Goal: Task Accomplishment & Management: Manage account settings

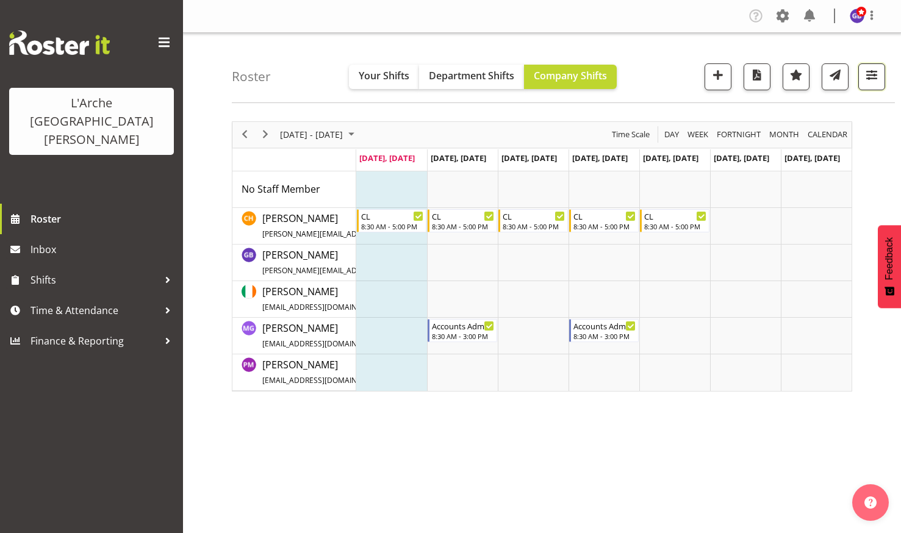
click at [873, 68] on span "button" at bounding box center [872, 75] width 16 height 16
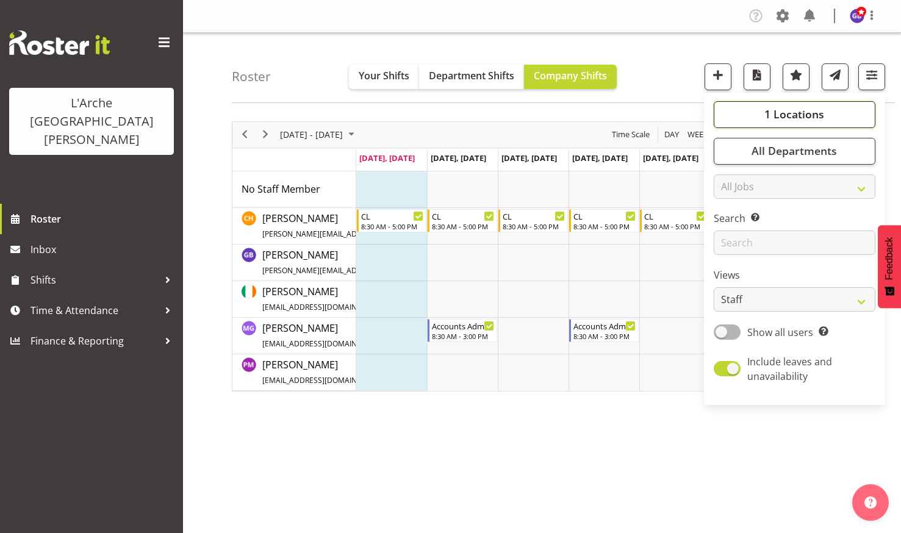
click at [772, 111] on span "1 Locations" at bounding box center [794, 114] width 60 height 15
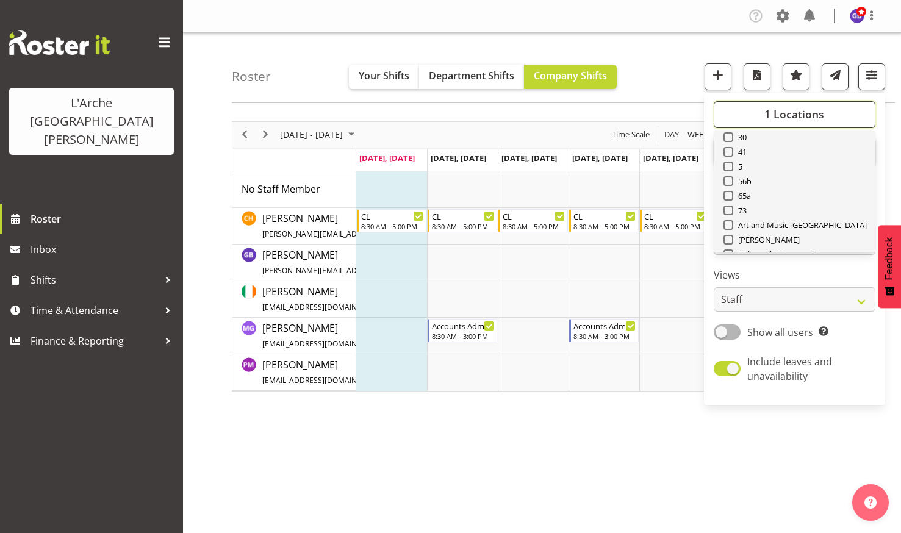
scroll to position [61, 0]
click at [731, 200] on span at bounding box center [729, 201] width 10 height 10
click at [731, 200] on input "73" at bounding box center [728, 201] width 8 height 8
checkbox input "true"
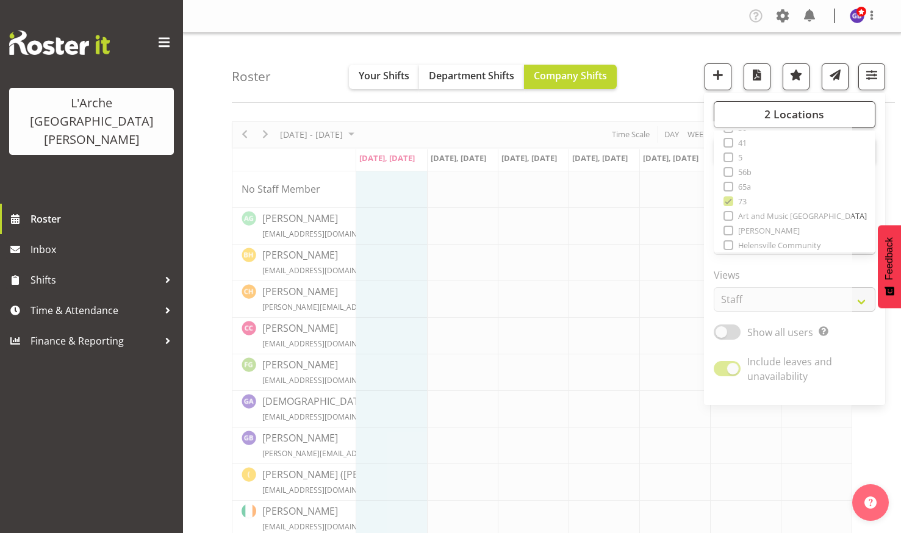
click at [639, 10] on nav "Company Settings Roles & Skills Tasks Jobs Employees Locations & Departments Ac…" at bounding box center [542, 16] width 694 height 20
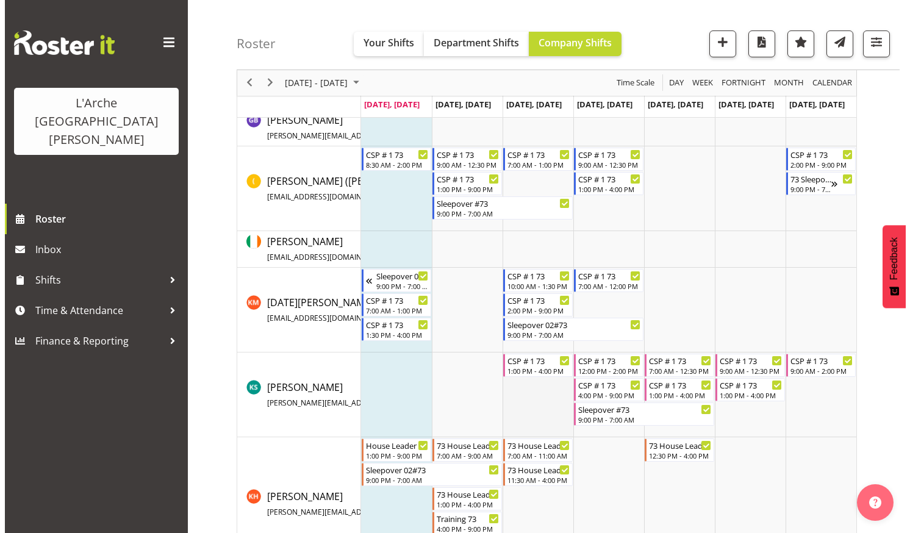
scroll to position [427, 0]
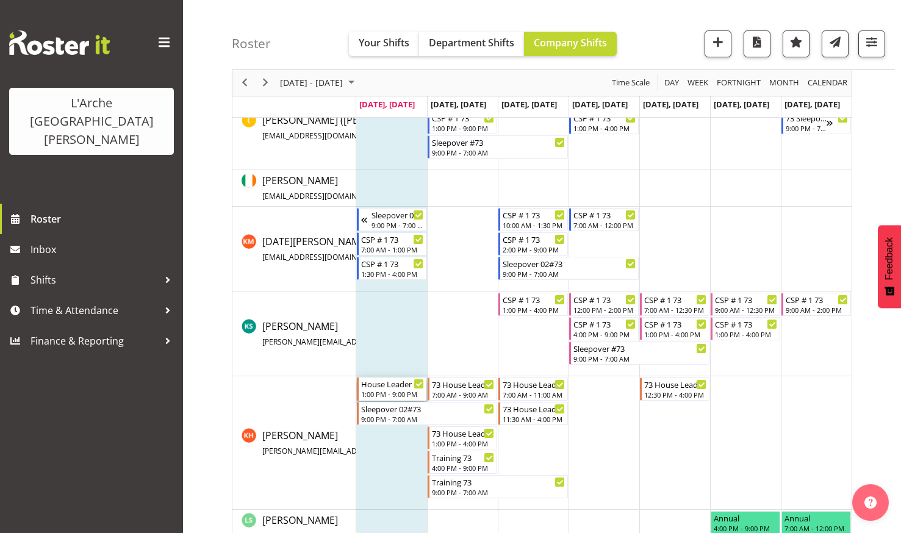
click at [383, 389] on div "House Leader #73 1:00 PM - 9:00 PM" at bounding box center [392, 389] width 63 height 23
click at [383, 389] on div at bounding box center [542, 321] width 620 height 1254
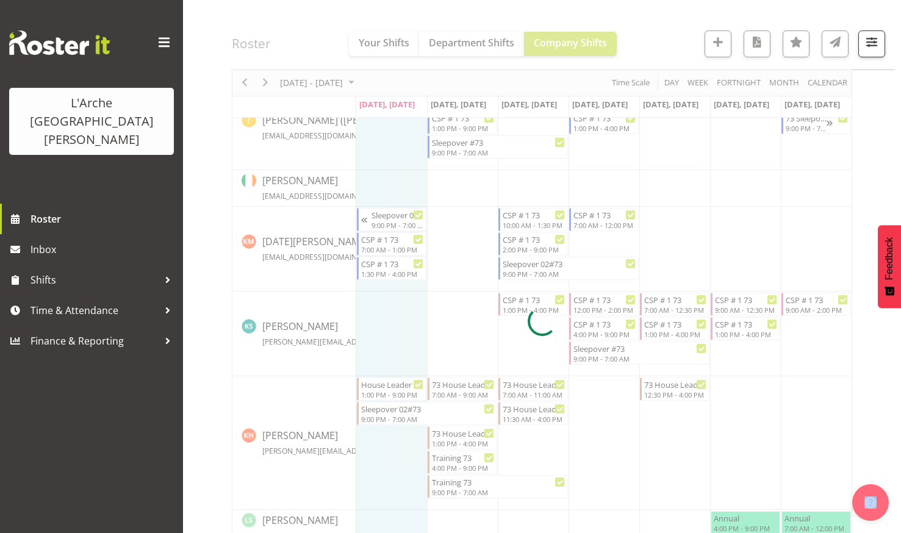
select select
select select "8"
select select "2025"
select select "13"
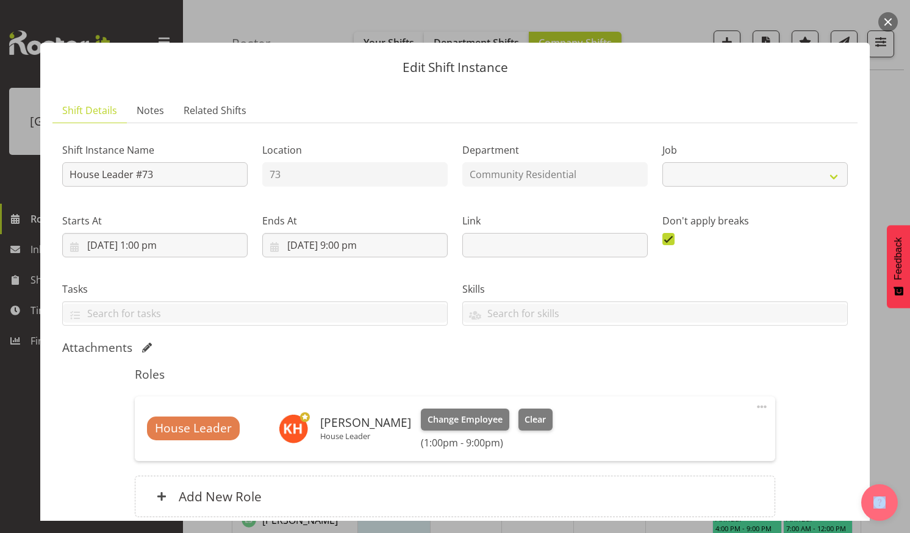
select select "1"
click at [168, 237] on input "[DATE] 1:00 pm" at bounding box center [154, 245] width 185 height 24
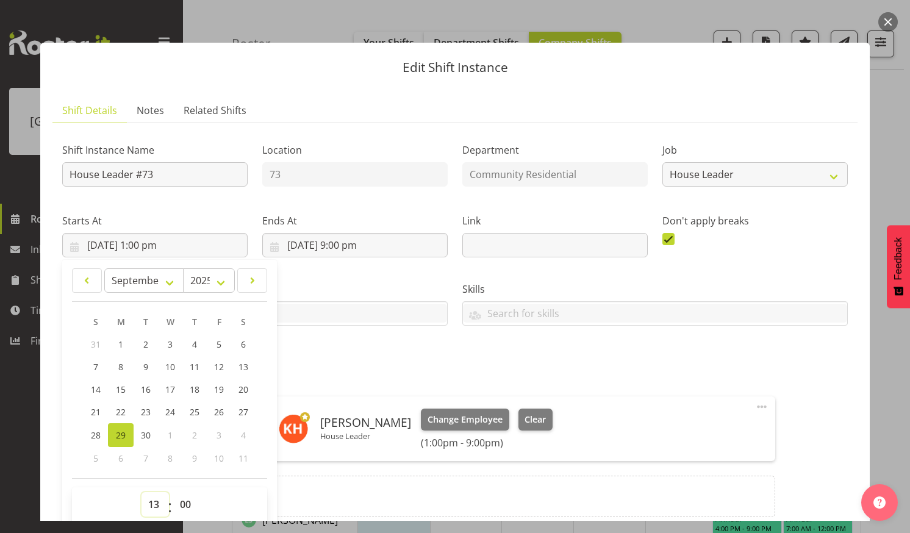
click at [153, 500] on select "00 01 02 03 04 05 06 07 08 09 10 11 12 13 14 15 16 17 18 19 20 21 22 23" at bounding box center [155, 504] width 27 height 24
select select "14"
click at [142, 492] on select "00 01 02 03 04 05 06 07 08 09 10 11 12 13 14 15 16 17 18 19 20 21 22 23" at bounding box center [155, 504] width 27 height 24
type input "[DATE] 2:00 pm"
click at [755, 250] on div "Don't apply breaks" at bounding box center [755, 230] width 200 height 68
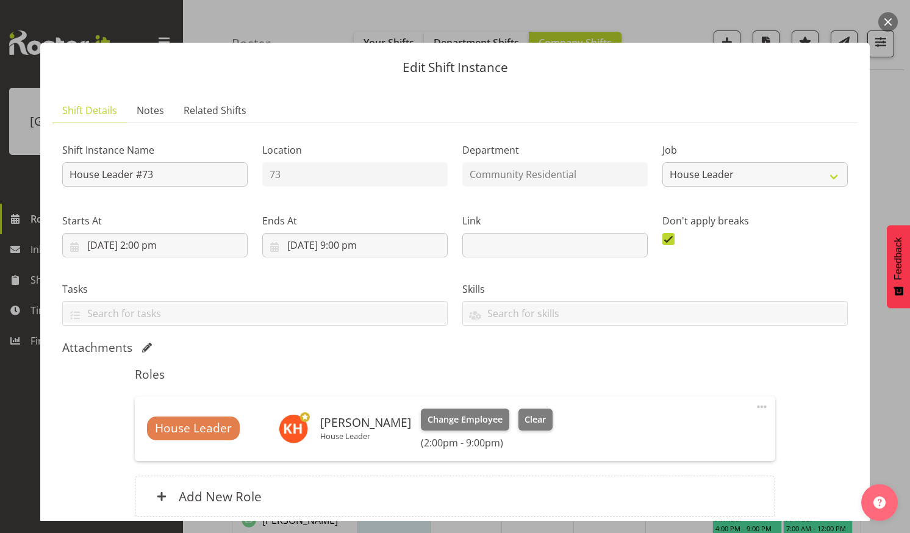
scroll to position [104, 0]
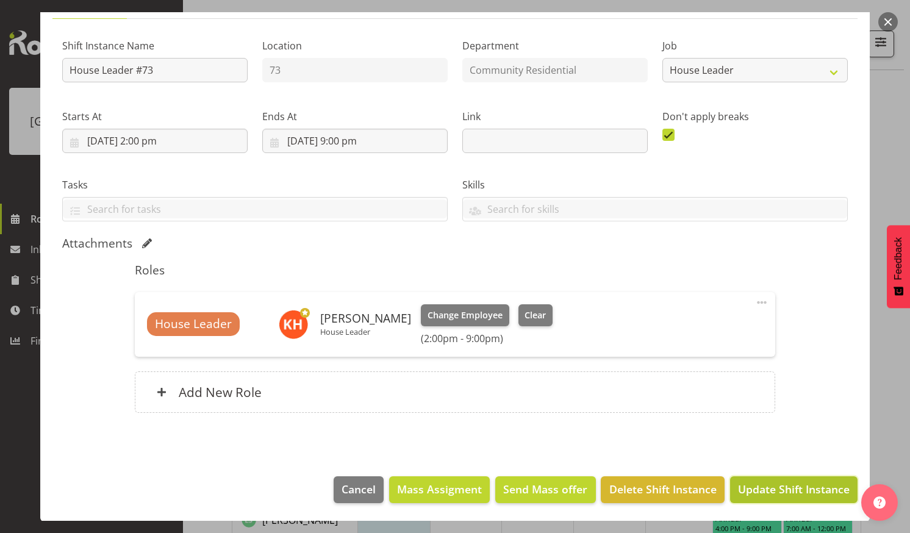
click at [770, 484] on span "Update Shift Instance" at bounding box center [794, 489] width 112 height 16
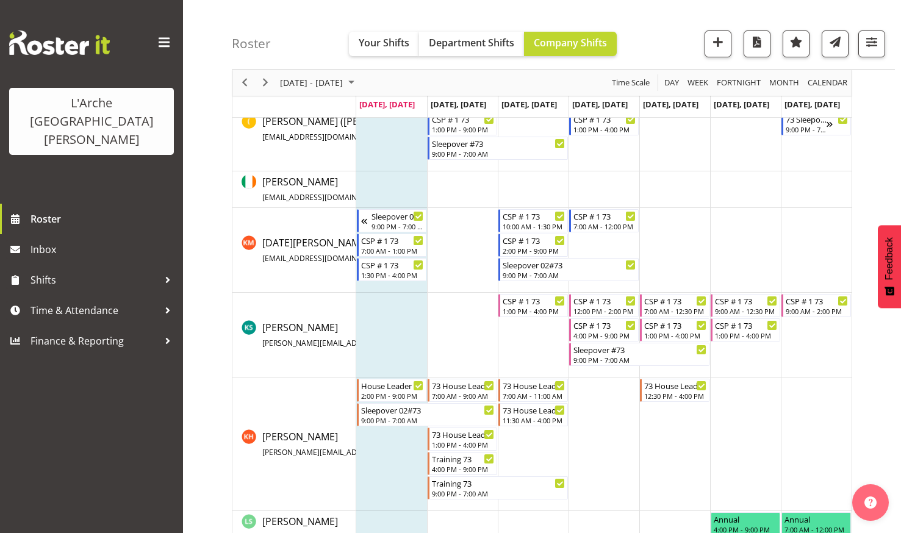
scroll to position [427, 0]
click at [871, 38] on span "button" at bounding box center [872, 42] width 16 height 16
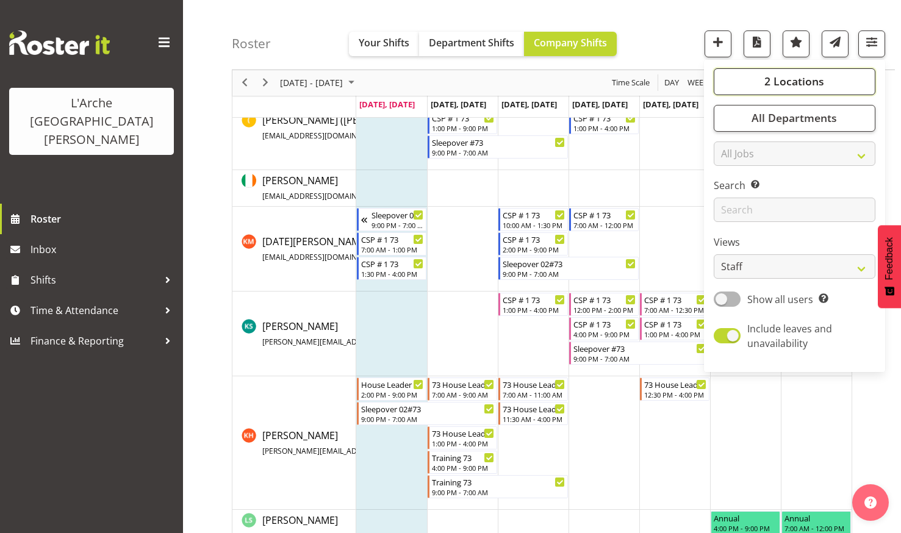
click at [781, 79] on span "2 Locations" at bounding box center [794, 81] width 60 height 15
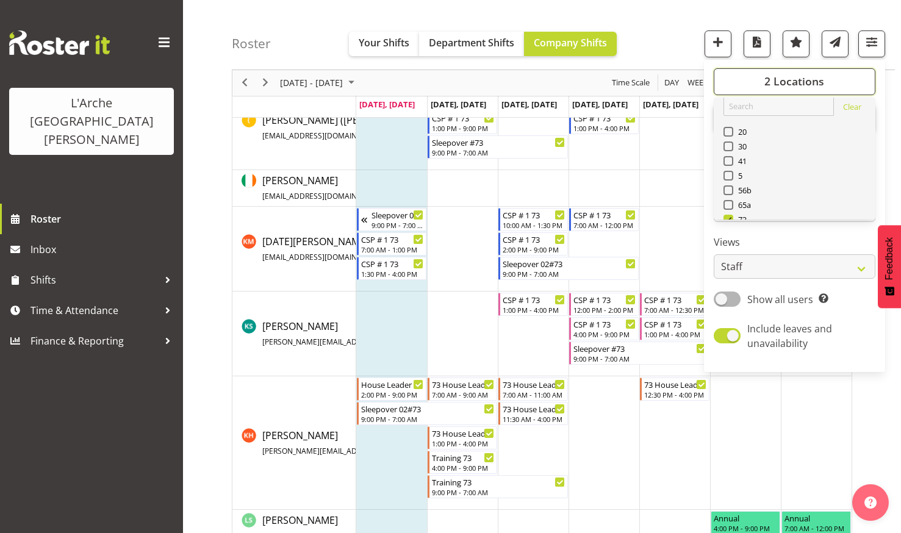
scroll to position [0, 0]
click at [728, 142] on span at bounding box center [729, 142] width 10 height 10
click at [728, 142] on input "20" at bounding box center [728, 142] width 8 height 8
checkbox input "true"
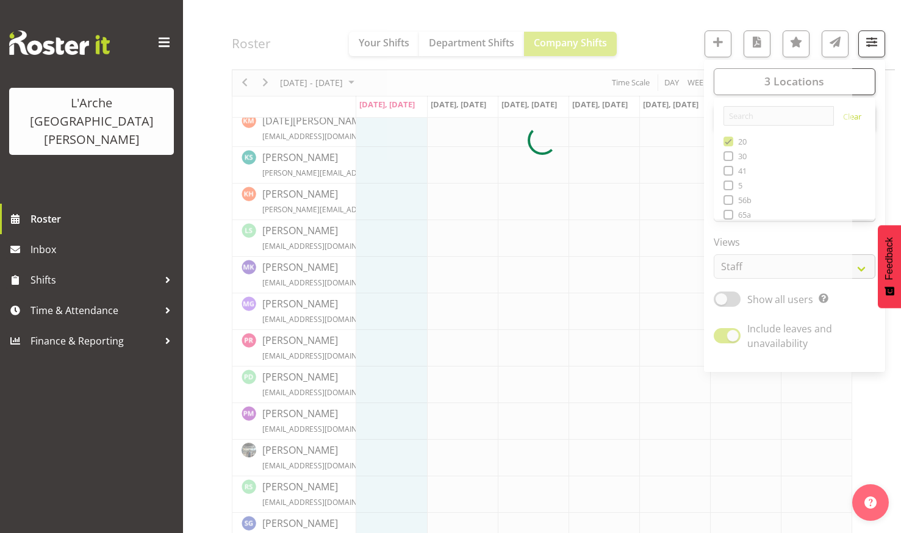
click at [667, 31] on div at bounding box center [542, 140] width 620 height 893
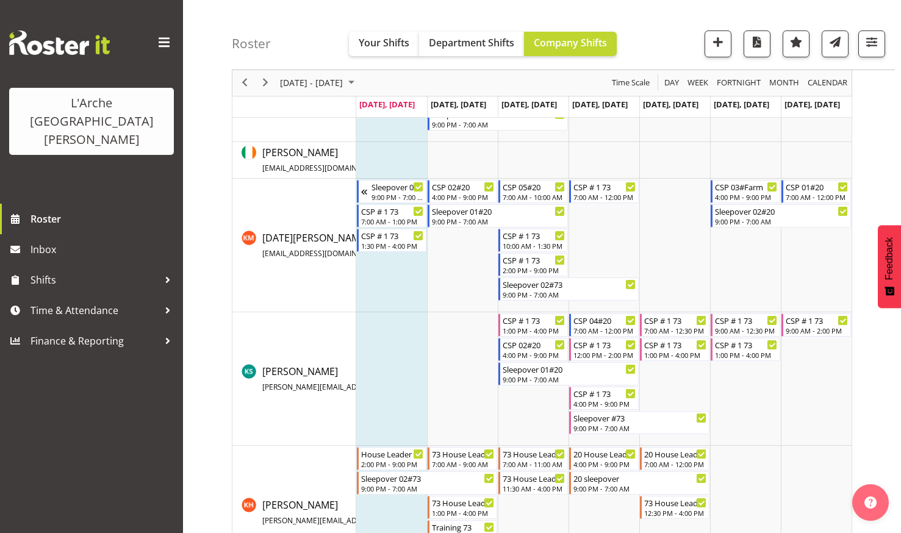
scroll to position [475, 0]
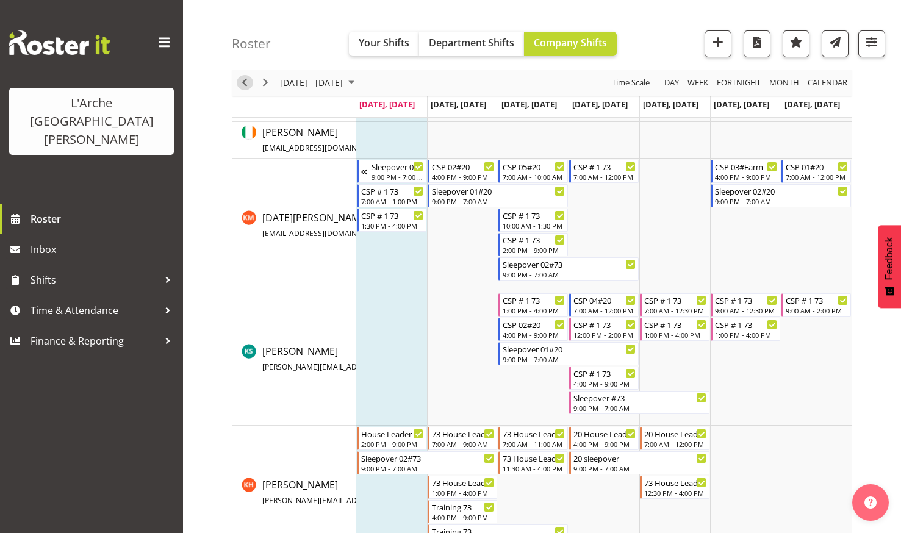
click at [243, 79] on span "Previous" at bounding box center [244, 83] width 15 height 15
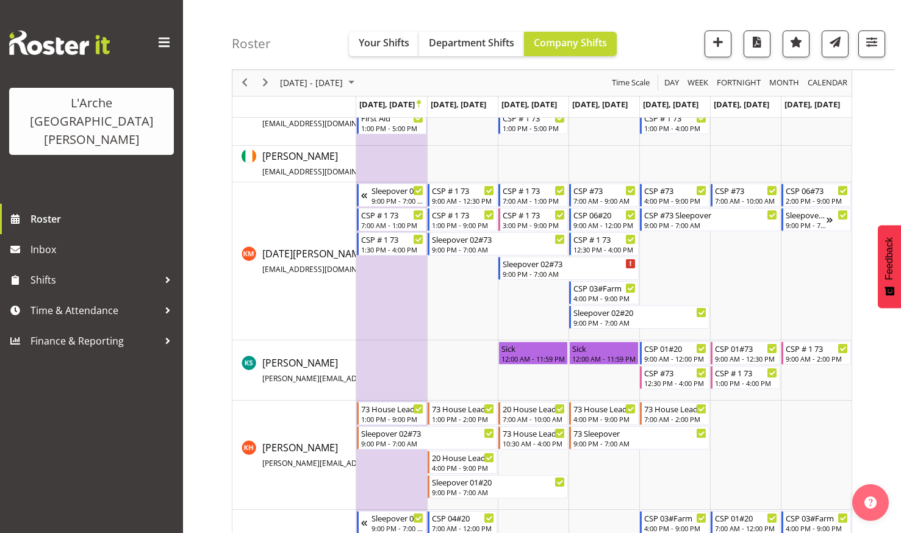
scroll to position [572, 0]
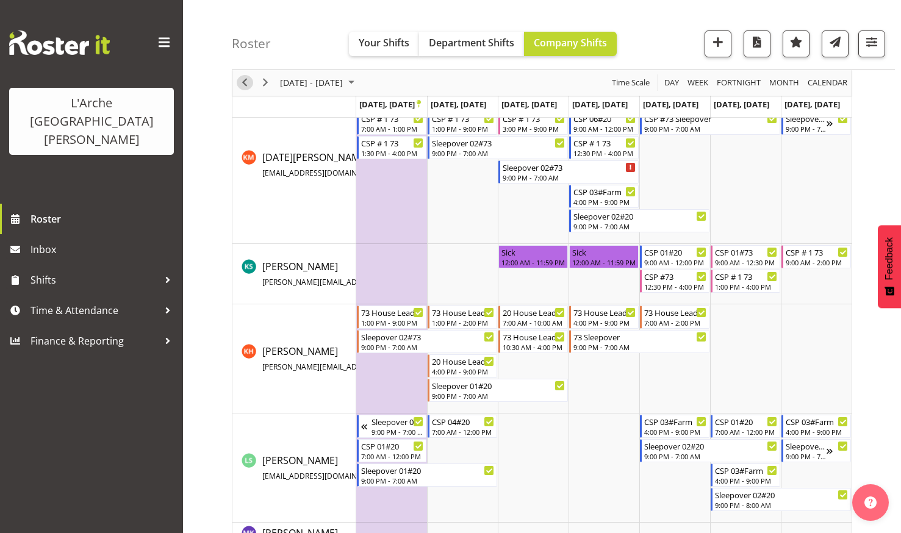
click at [243, 79] on span "Previous" at bounding box center [244, 83] width 15 height 15
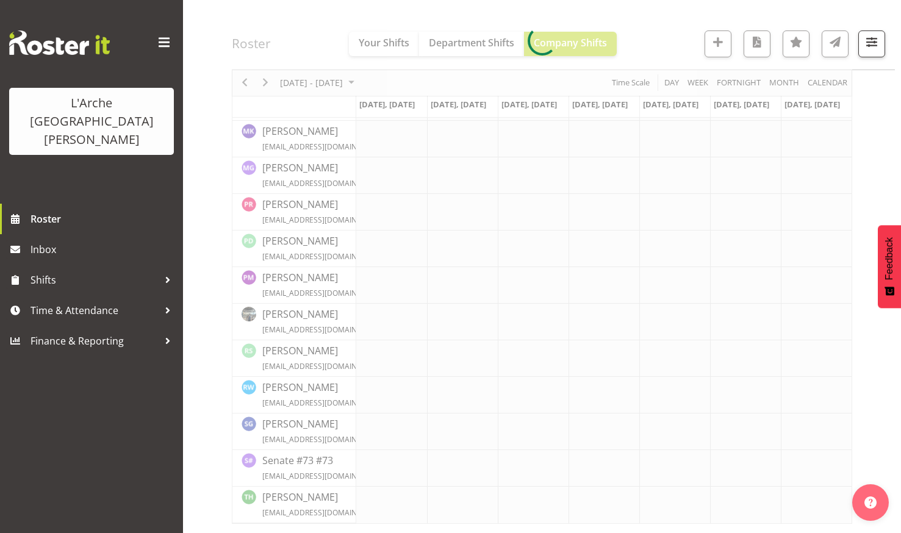
scroll to position [489, 0]
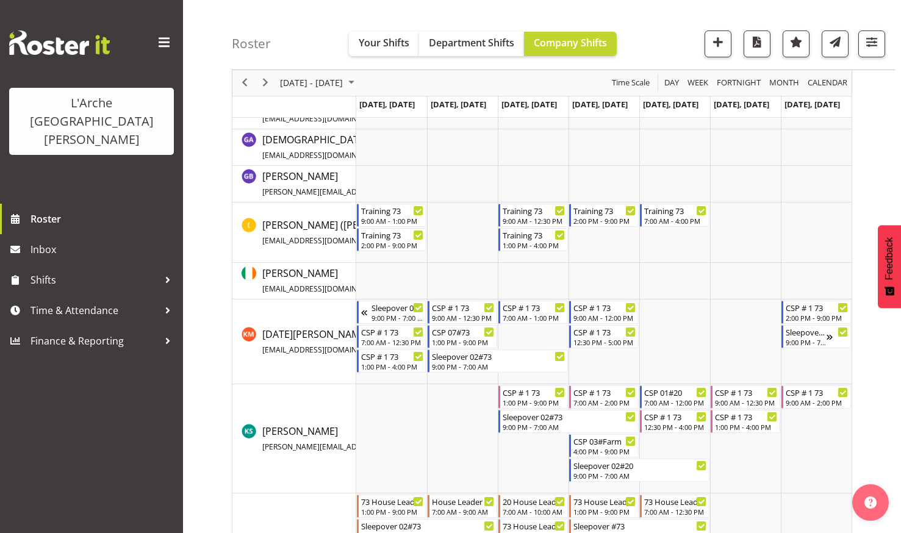
scroll to position [245, 0]
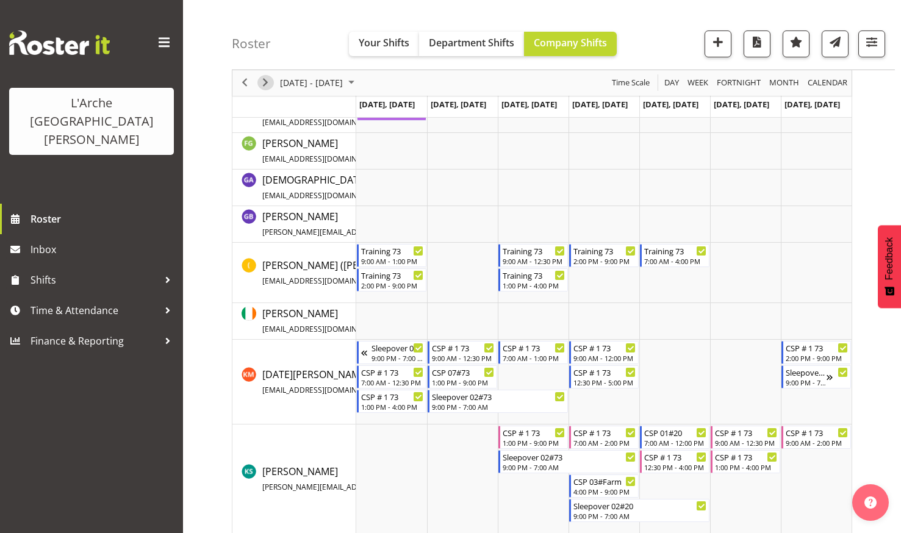
click at [267, 76] on span "Next" at bounding box center [265, 83] width 15 height 15
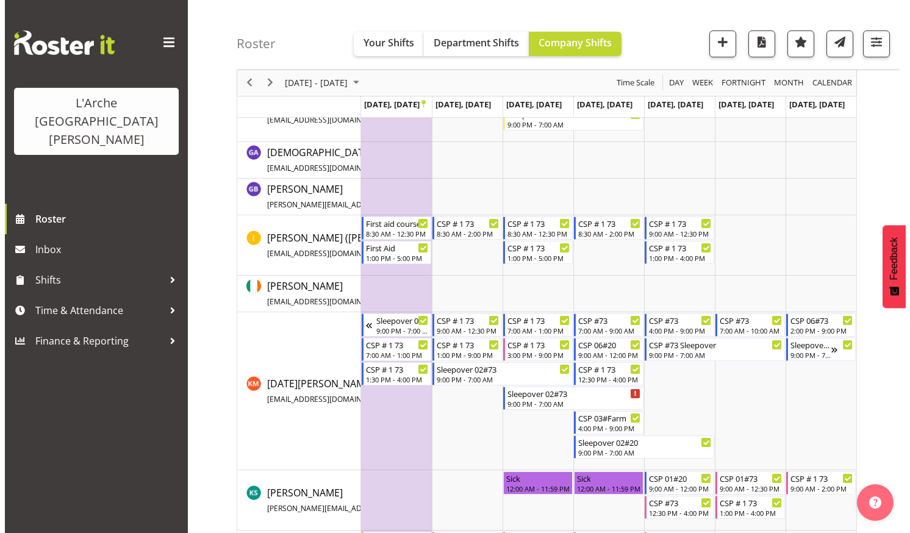
scroll to position [367, 0]
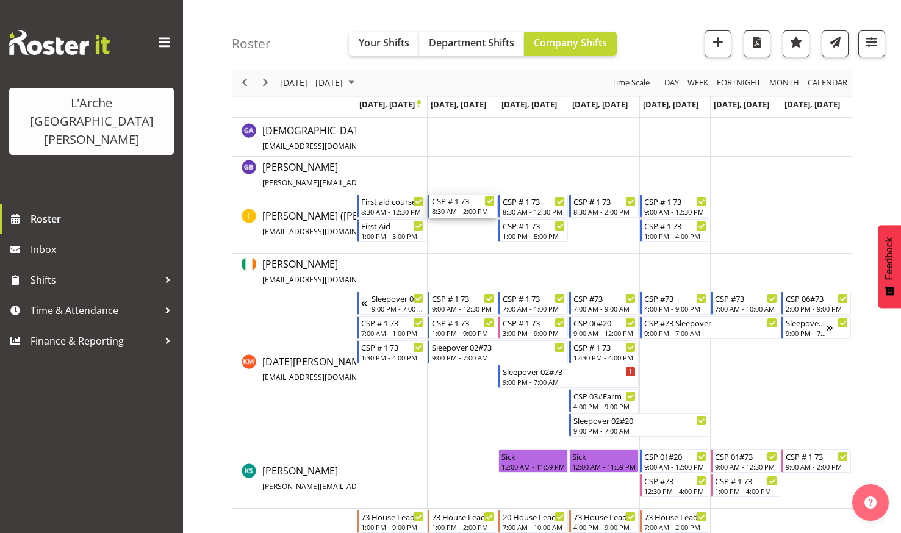
click at [456, 206] on div "CSP # 1 73" at bounding box center [463, 201] width 63 height 12
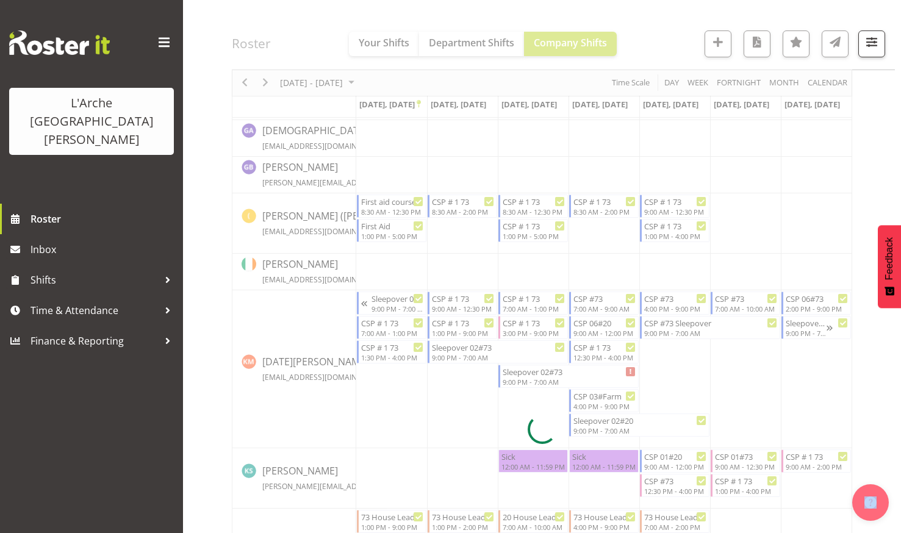
click at [456, 206] on div at bounding box center [542, 429] width 620 height 1351
select select
select select "8"
select select "2025"
select select "14"
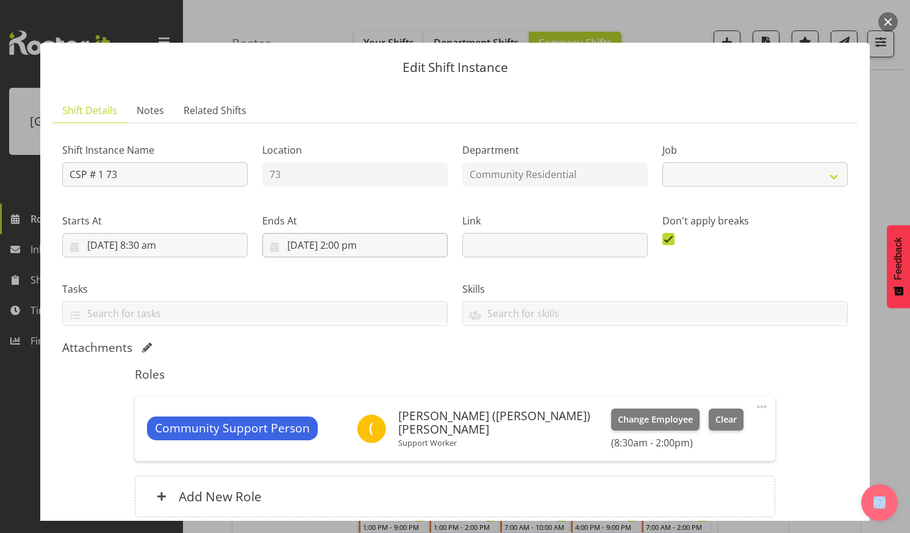
select select "2"
click at [353, 240] on input "[DATE] 2:00 pm" at bounding box center [354, 245] width 185 height 24
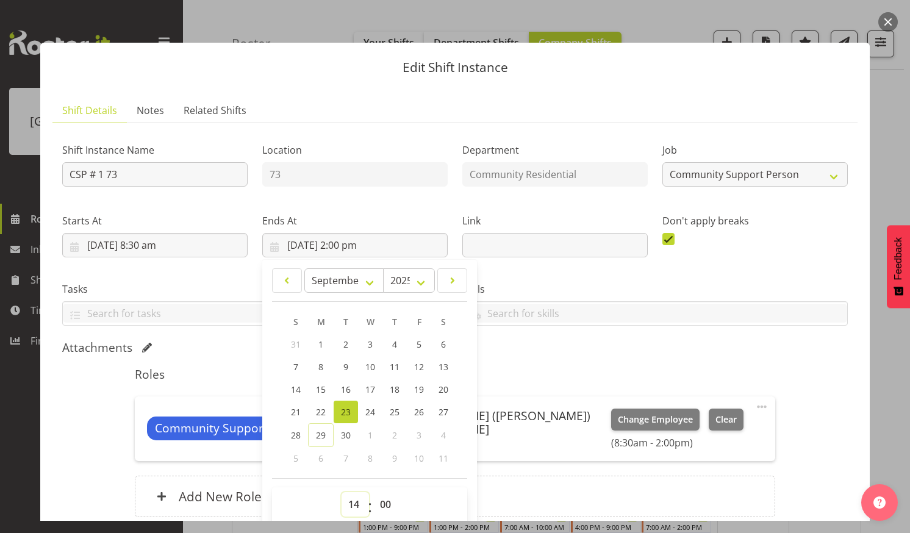
click at [354, 503] on select "00 01 02 03 04 05 06 07 08 09 10 11 12 13 14 15 16 17 18 19 20 21 22 23" at bounding box center [355, 504] width 27 height 24
select select "13"
click at [342, 492] on select "00 01 02 03 04 05 06 07 08 09 10 11 12 13 14 15 16 17 18 19 20 21 22 23" at bounding box center [355, 504] width 27 height 24
type input "[DATE] 1:00 pm"
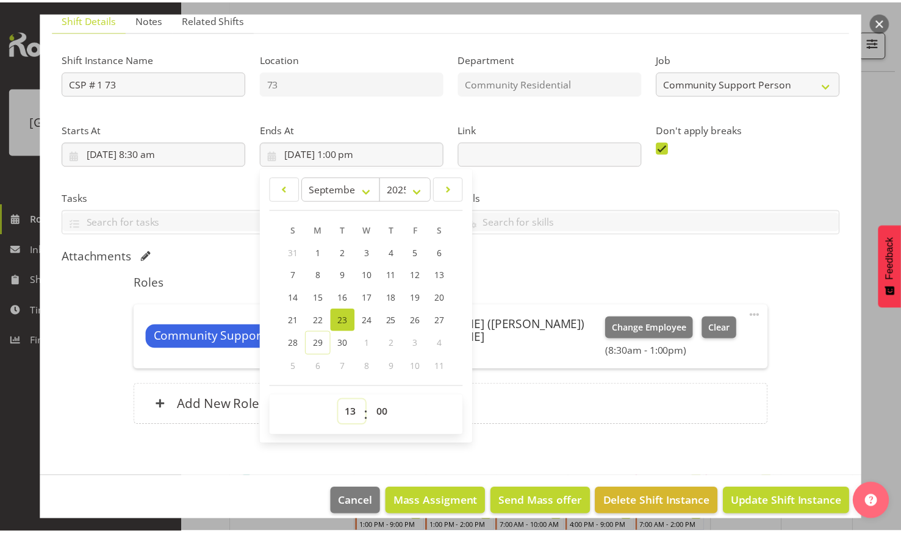
scroll to position [104, 0]
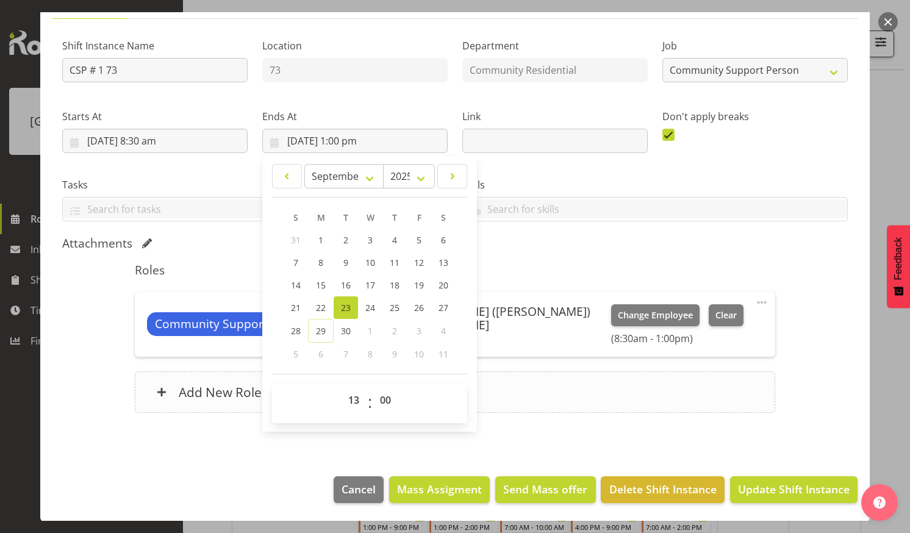
click at [675, 409] on div "Add New Role" at bounding box center [455, 392] width 640 height 41
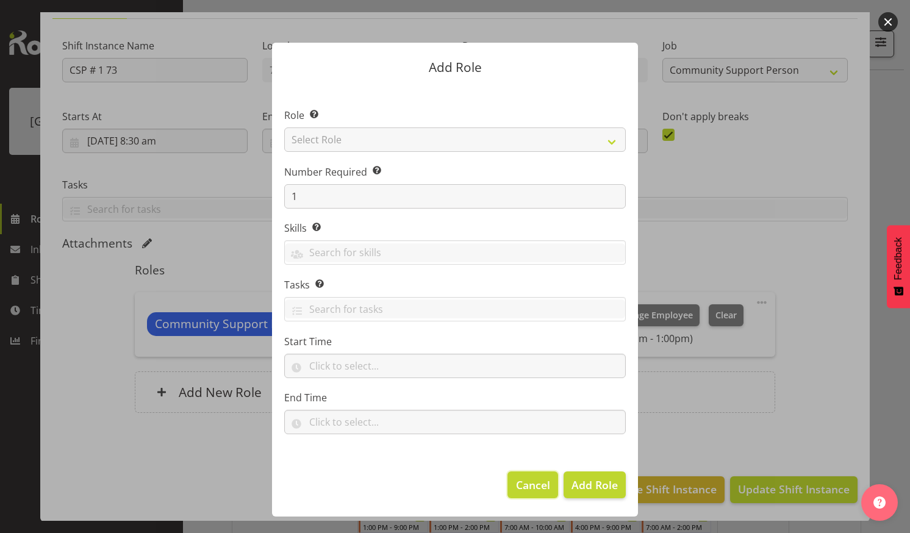
drag, startPoint x: 526, startPoint y: 479, endPoint x: 531, endPoint y: 473, distance: 7.3
click at [527, 478] on span "Cancel" at bounding box center [533, 485] width 34 height 16
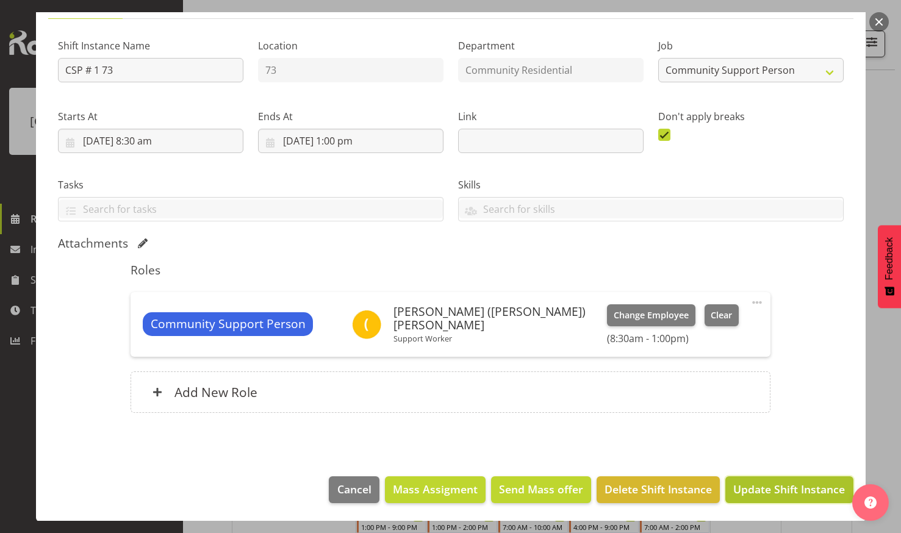
click at [771, 480] on button "Update Shift Instance" at bounding box center [789, 489] width 128 height 27
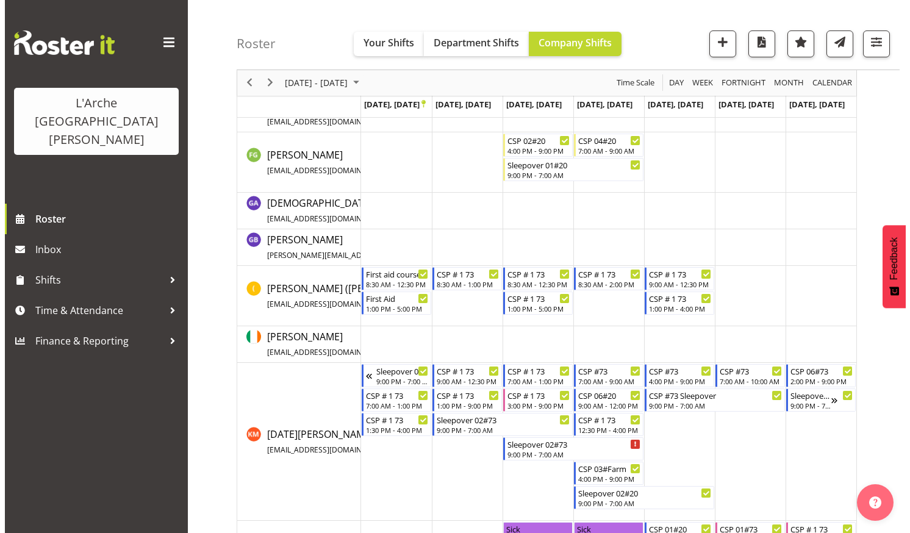
scroll to position [367, 0]
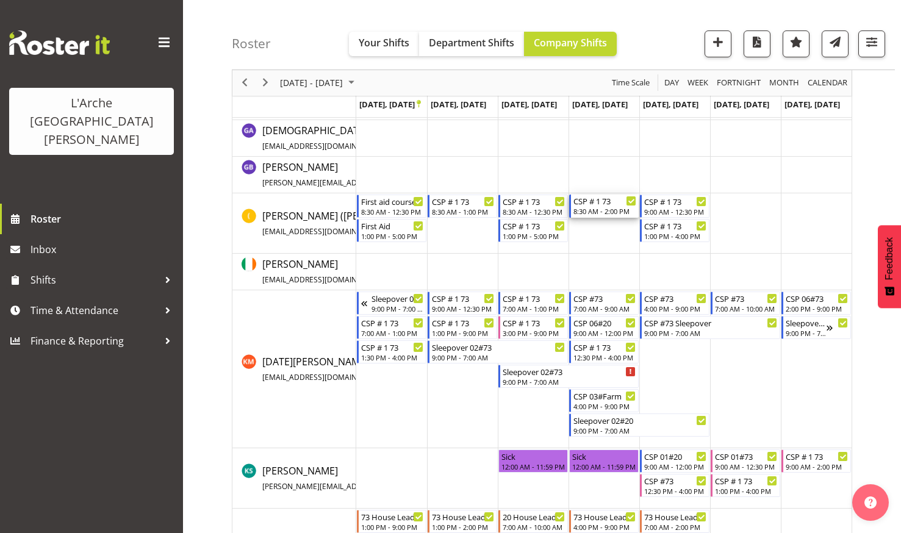
click at [594, 200] on div "CSP # 1 73" at bounding box center [604, 201] width 63 height 12
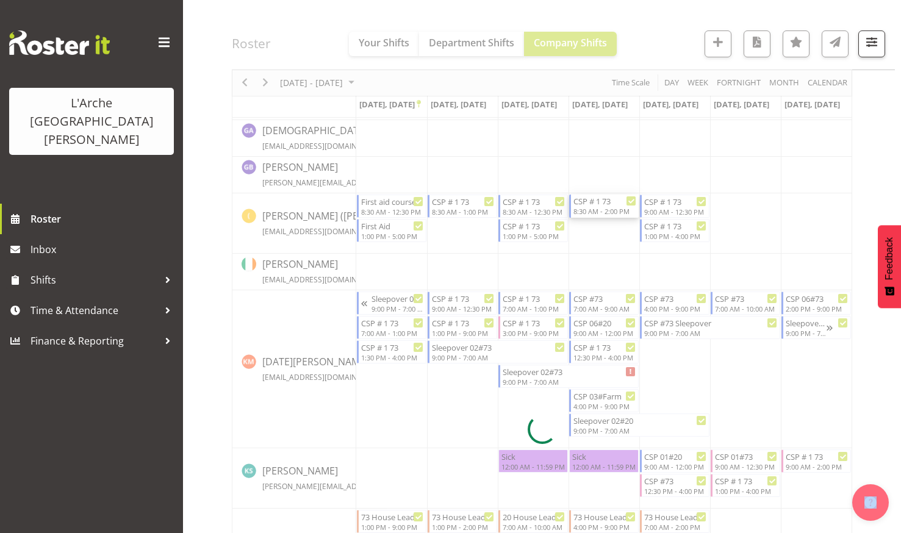
click at [594, 200] on div at bounding box center [542, 429] width 620 height 1351
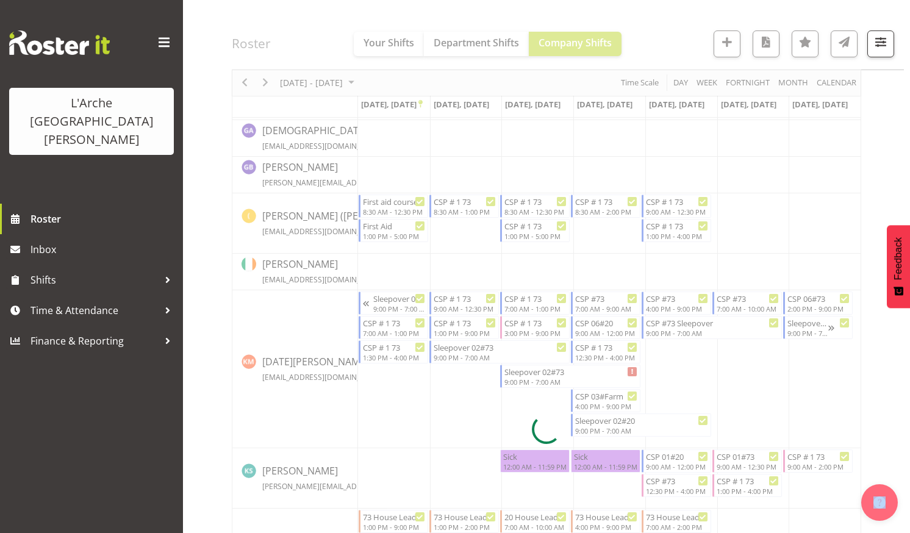
select select
select select "8"
select select "2025"
select select "14"
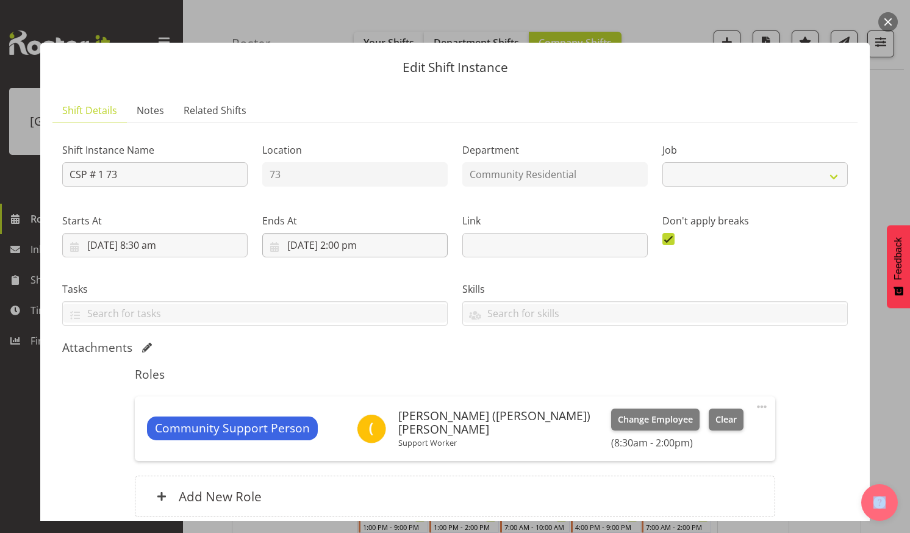
select select "2"
click at [343, 239] on input "[DATE] 2:00 pm" at bounding box center [354, 245] width 185 height 24
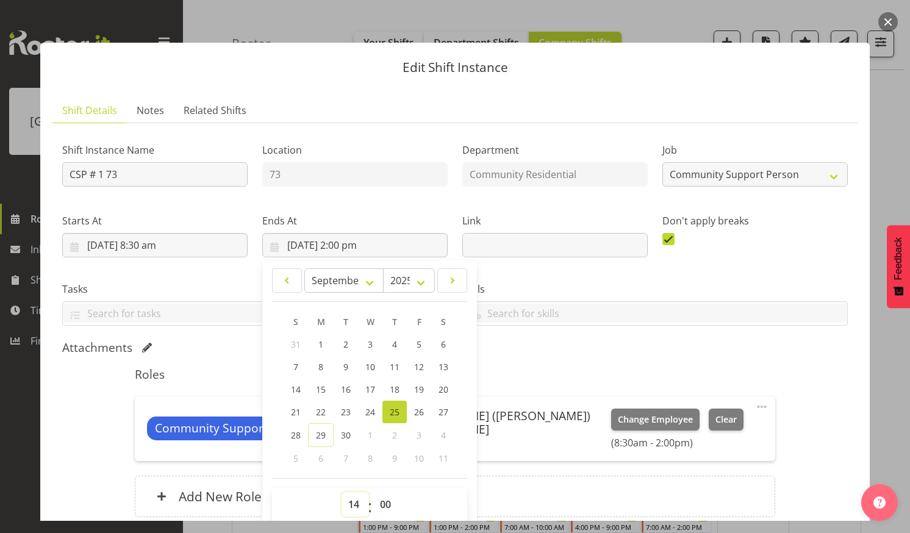
click at [353, 502] on select "00 01 02 03 04 05 06 07 08 09 10 11 12 13 14 15 16 17 18 19 20 21 22 23" at bounding box center [355, 504] width 27 height 24
select select "13"
click at [342, 492] on select "00 01 02 03 04 05 06 07 08 09 10 11 12 13 14 15 16 17 18 19 20 21 22 23" at bounding box center [355, 504] width 27 height 24
type input "[DATE] 1:00 pm"
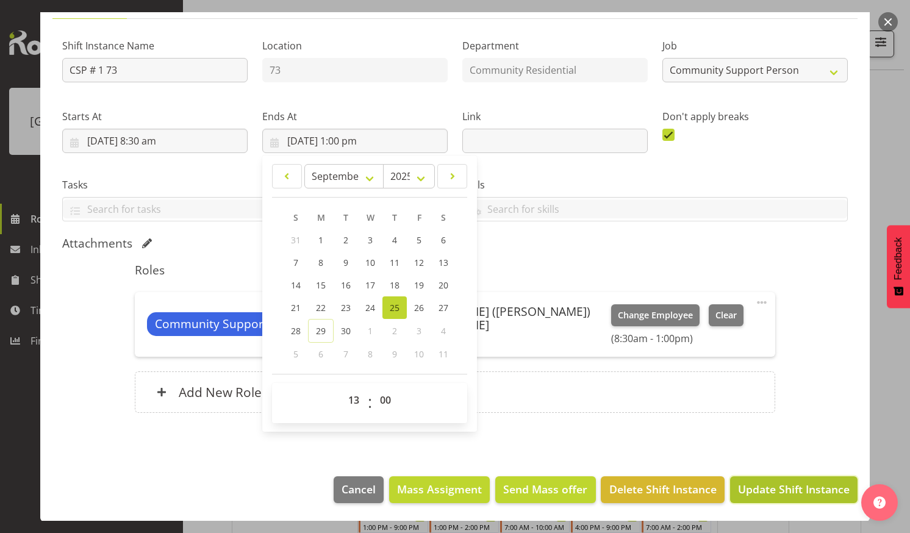
click at [769, 481] on span "Update Shift Instance" at bounding box center [794, 489] width 112 height 16
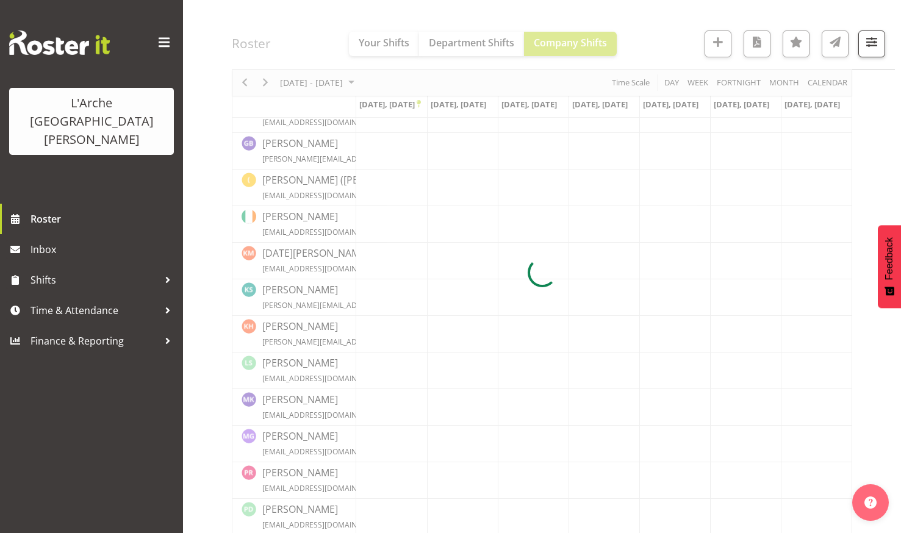
scroll to position [367, 0]
